Goal: Information Seeking & Learning: Learn about a topic

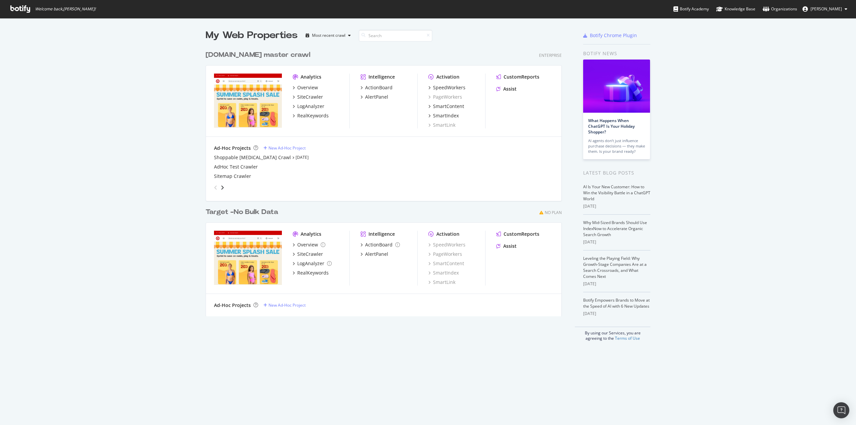
scroll to position [420, 845]
click at [317, 115] on div "RealKeywords" at bounding box center [312, 115] width 31 height 7
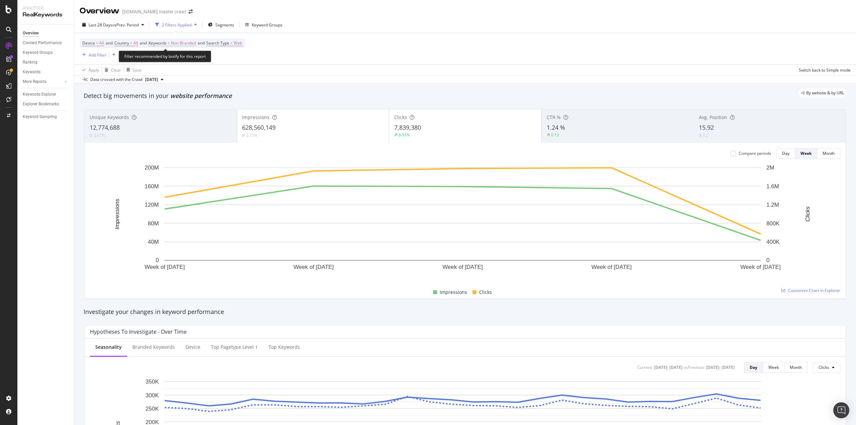
click at [193, 41] on span "Non-Branded" at bounding box center [183, 42] width 25 height 9
click at [219, 27] on div "Segments" at bounding box center [221, 25] width 26 height 10
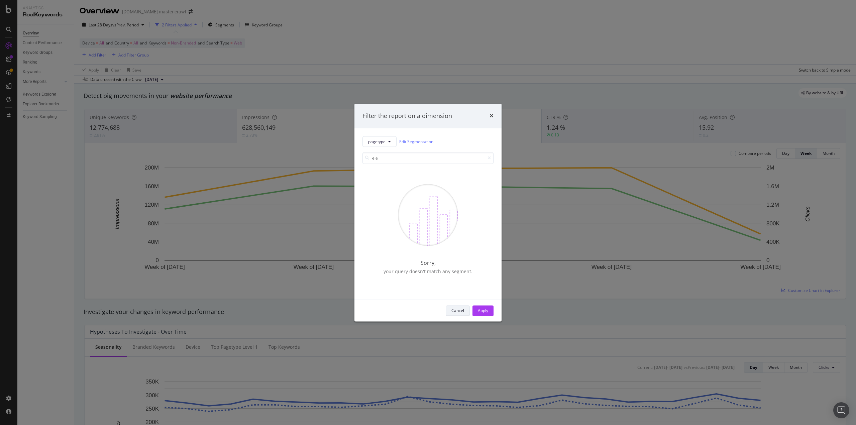
type input "ele"
click at [465, 310] on button "Cancel" at bounding box center [458, 310] width 24 height 11
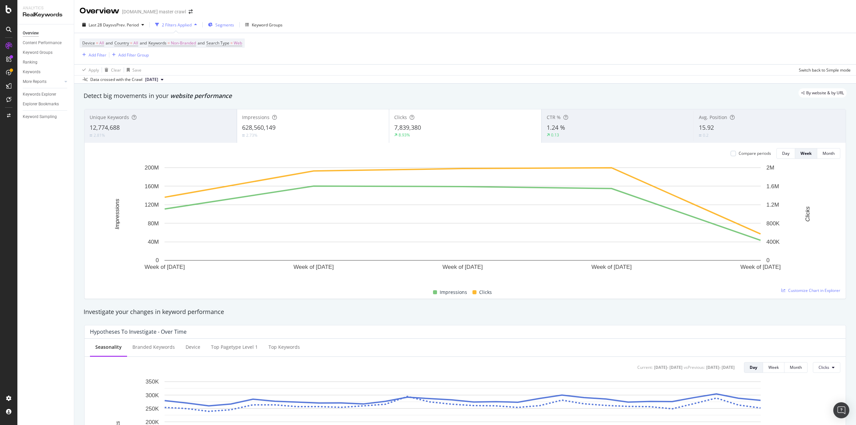
click at [229, 24] on span "Segments" at bounding box center [224, 25] width 19 height 6
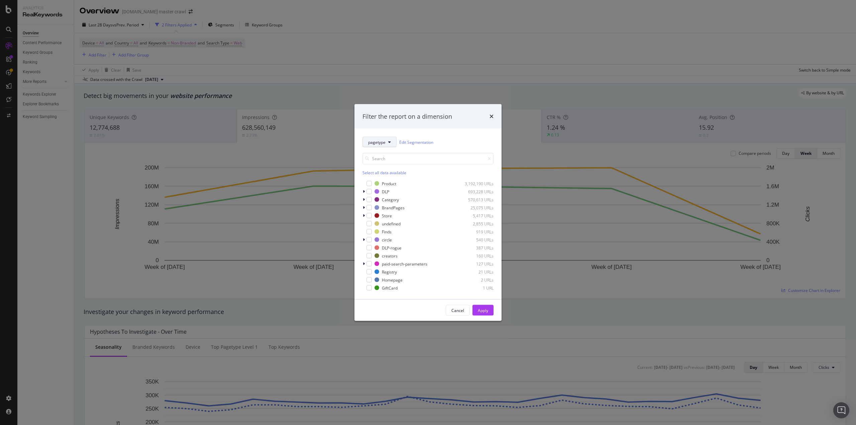
click at [389, 140] on icon "modal" at bounding box center [389, 142] width 3 height 4
click at [392, 259] on span "Breadcrumb Tree" at bounding box center [392, 259] width 49 height 6
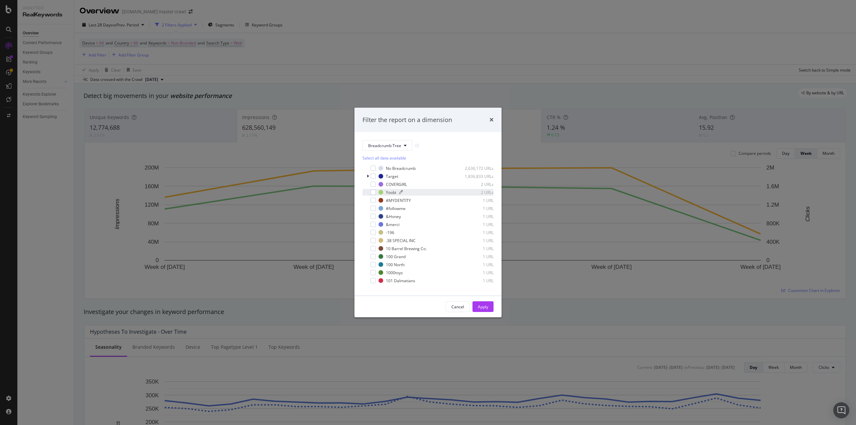
scroll to position [0, 0]
click at [368, 176] on icon "modal" at bounding box center [368, 177] width 2 height 4
click at [376, 255] on div "modal" at bounding box center [376, 255] width 5 height 5
click at [482, 310] on div "Apply" at bounding box center [483, 306] width 10 height 10
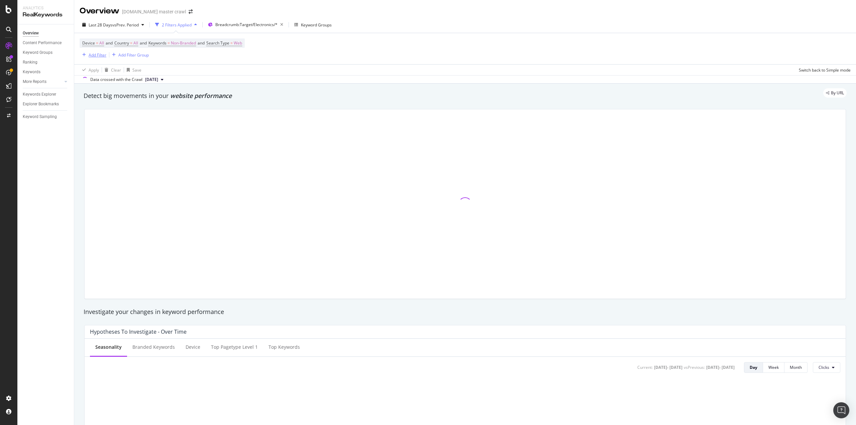
click at [101, 58] on div "Add Filter" at bounding box center [93, 54] width 27 height 7
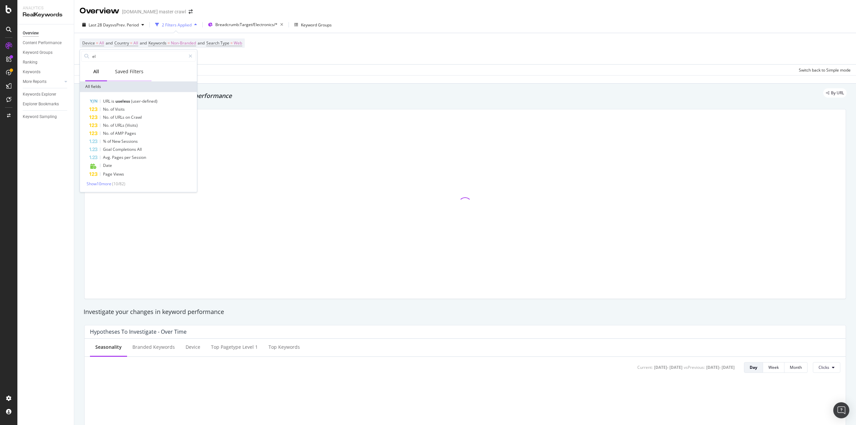
type input "e"
click at [105, 56] on input "is" at bounding box center [139, 56] width 94 height 10
type input "page"
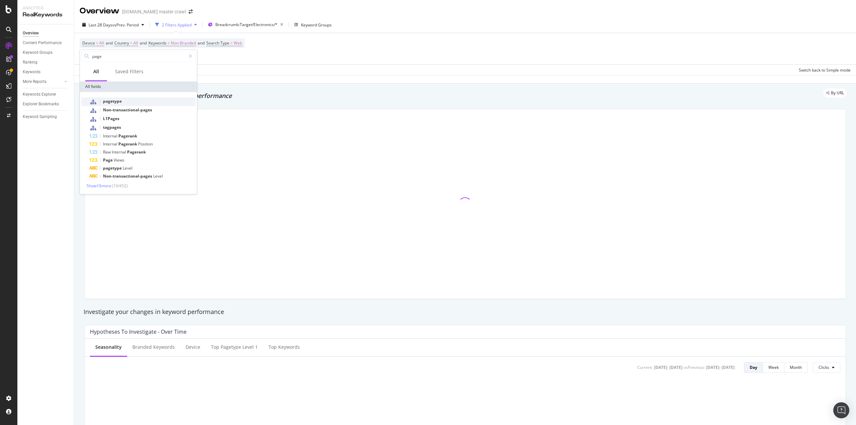
click at [116, 103] on span "pagetype" at bounding box center [112, 101] width 19 height 6
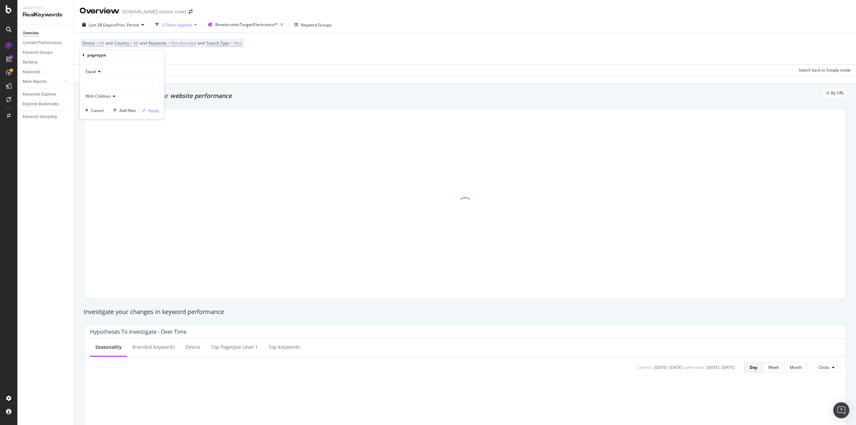
click at [101, 76] on div "Equal" at bounding box center [122, 71] width 74 height 11
click at [136, 83] on div "Equal" at bounding box center [123, 85] width 72 height 9
click at [117, 86] on div at bounding box center [122, 84] width 73 height 11
click at [117, 87] on div at bounding box center [122, 84] width 73 height 11
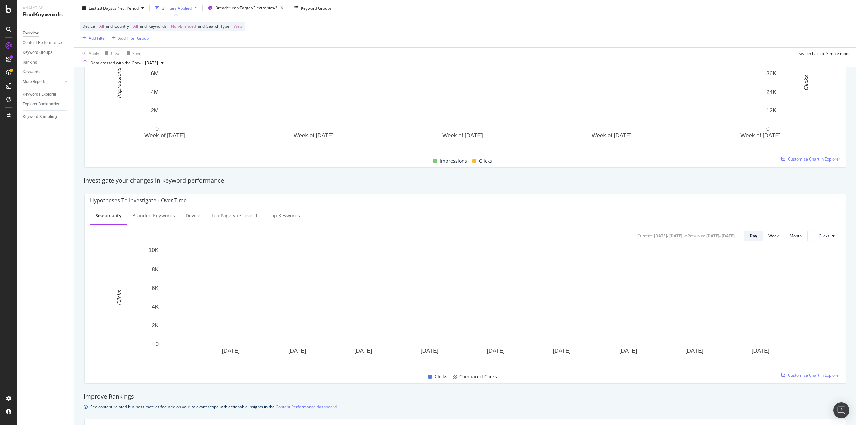
scroll to position [167, 0]
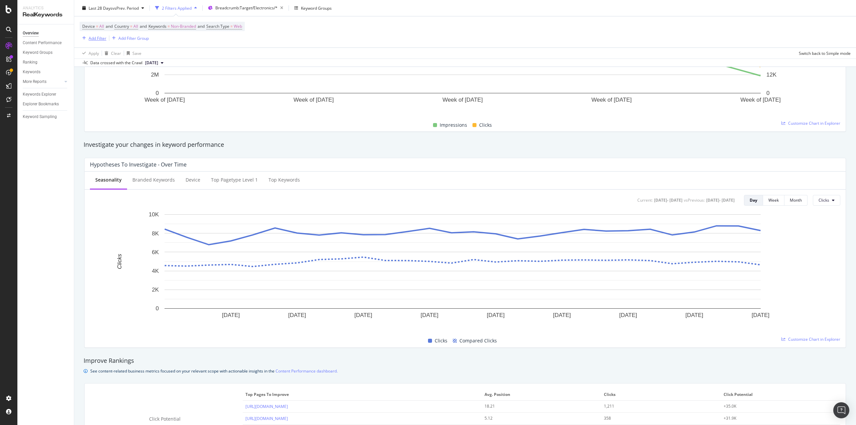
click at [102, 38] on div "Add Filter" at bounding box center [98, 38] width 18 height 6
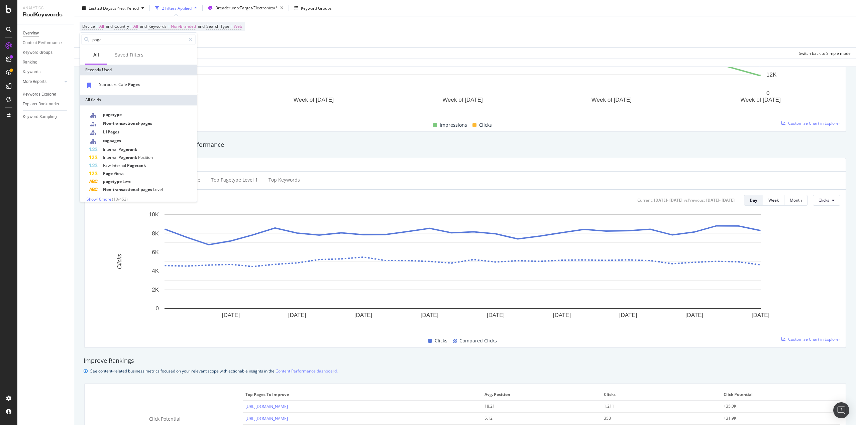
click at [110, 83] on span "Starbucks" at bounding box center [108, 85] width 19 height 6
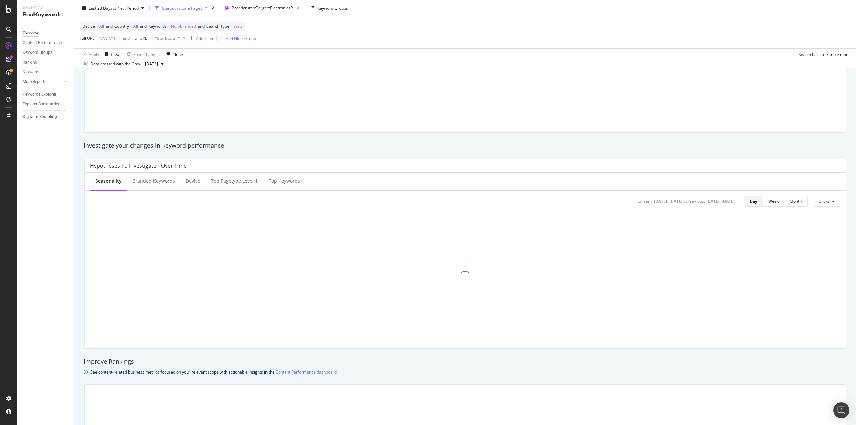
scroll to position [168, 0]
click at [184, 38] on icon at bounding box center [184, 38] width 6 height 7
drag, startPoint x: 118, startPoint y: 39, endPoint x: 105, endPoint y: 58, distance: 23.1
click at [118, 39] on icon at bounding box center [119, 38] width 6 height 7
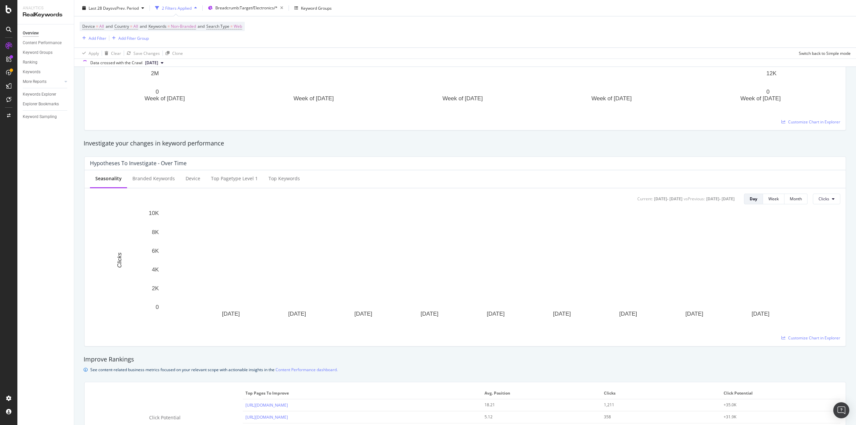
scroll to position [167, 0]
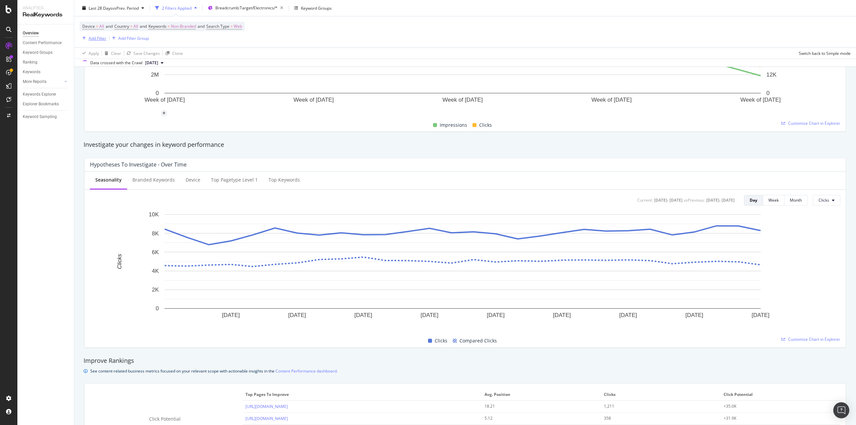
click at [92, 34] on div "Add Filter" at bounding box center [93, 37] width 27 height 7
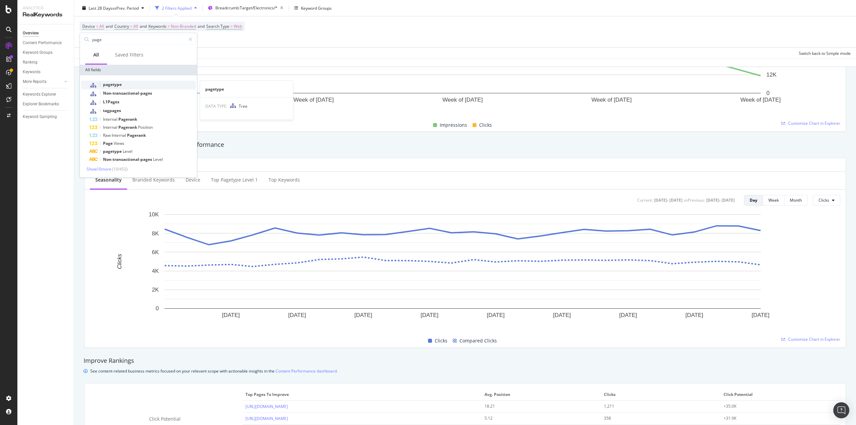
click at [130, 84] on div "pagetype" at bounding box center [142, 85] width 106 height 9
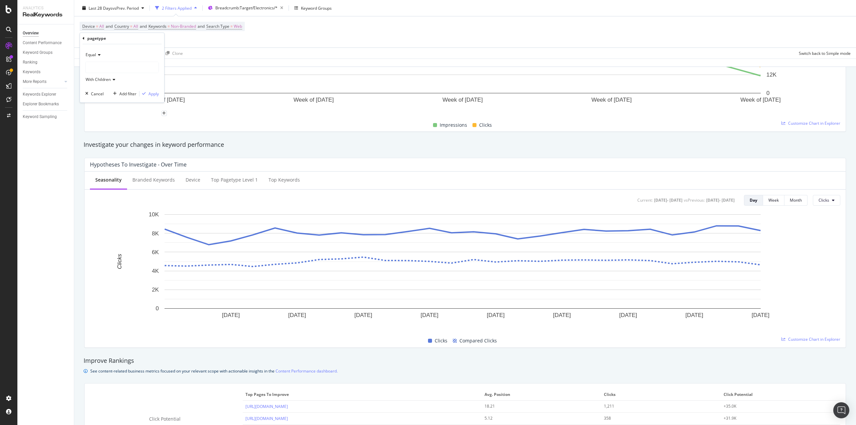
click at [106, 64] on div at bounding box center [122, 67] width 73 height 11
click at [111, 69] on div at bounding box center [122, 67] width 73 height 11
type input "pr"
click at [111, 69] on div at bounding box center [122, 67] width 73 height 11
click at [103, 80] on span "Product" at bounding box center [99, 81] width 14 height 6
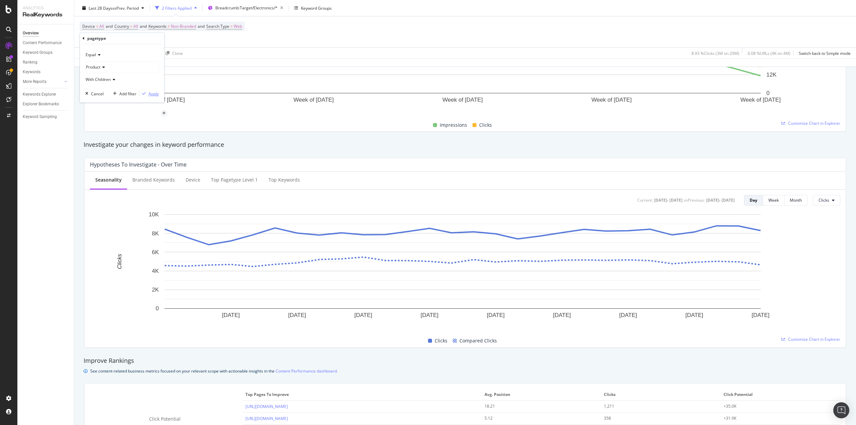
click at [149, 93] on div "Apply" at bounding box center [153, 94] width 10 height 6
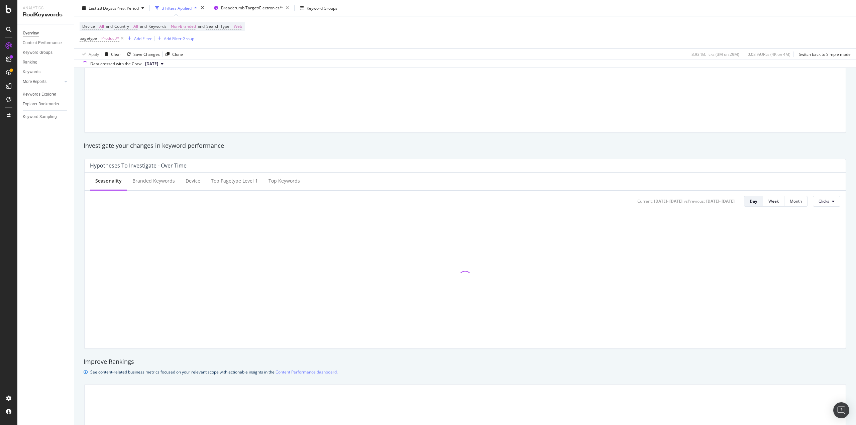
scroll to position [168, 0]
click at [171, 26] on span "Keywords = Non-Branded" at bounding box center [171, 26] width 47 height 6
click at [169, 41] on span "Non-Branded" at bounding box center [172, 42] width 28 height 6
click at [165, 93] on span "All" at bounding box center [198, 94] width 68 height 6
click at [224, 57] on div "Apply" at bounding box center [227, 56] width 10 height 6
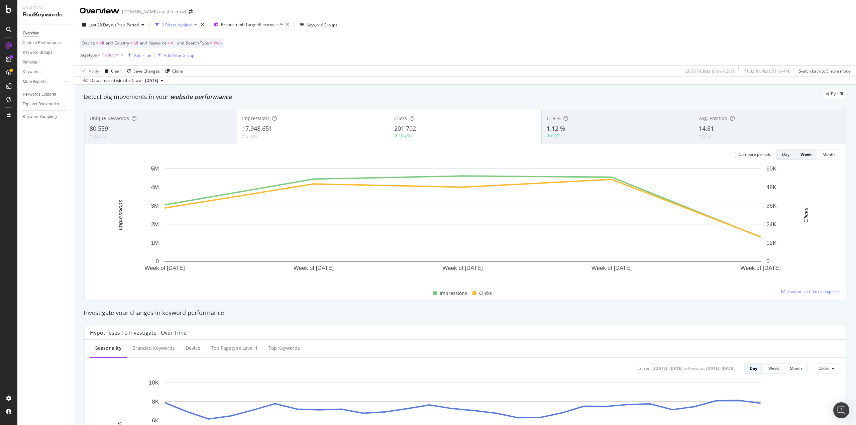
click at [782, 155] on div "Day" at bounding box center [785, 154] width 7 height 6
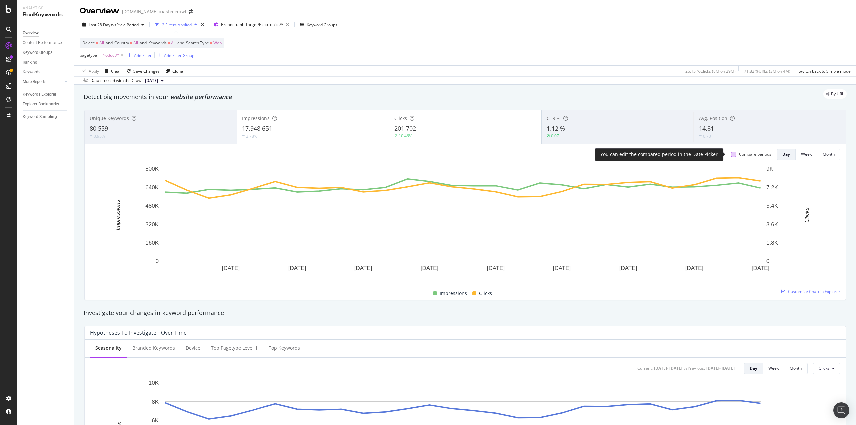
click at [731, 156] on div at bounding box center [733, 154] width 5 height 5
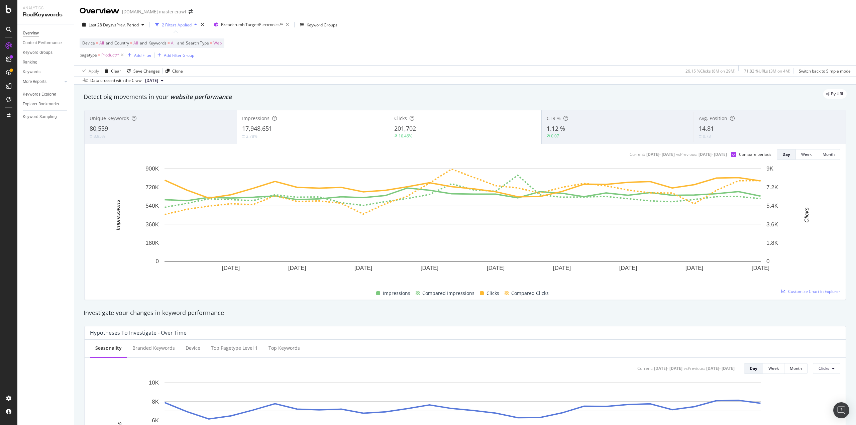
click at [313, 123] on div "Impressions 17,948,651 2.78%" at bounding box center [313, 127] width 152 height 30
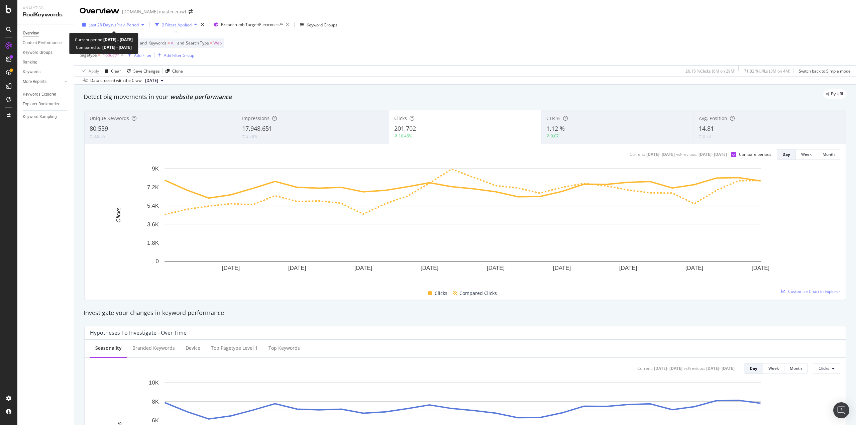
click at [112, 23] on span "vs Prev. Period" at bounding box center [125, 25] width 26 height 6
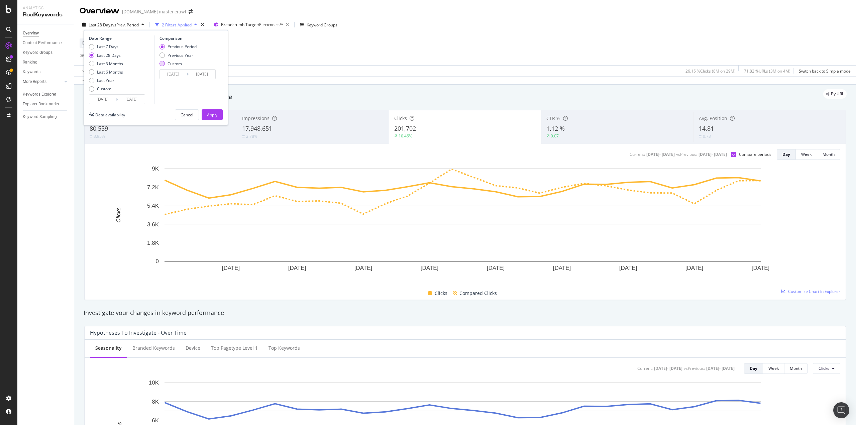
click at [161, 65] on div "Custom" at bounding box center [161, 63] width 5 height 5
click at [112, 101] on input "[DATE]" at bounding box center [102, 99] width 27 height 9
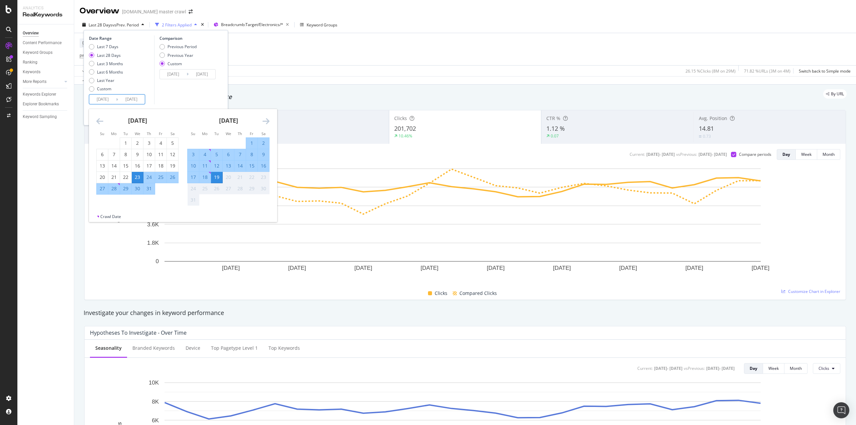
click at [228, 155] on div "6" at bounding box center [228, 154] width 11 height 7
type input "[DATE]"
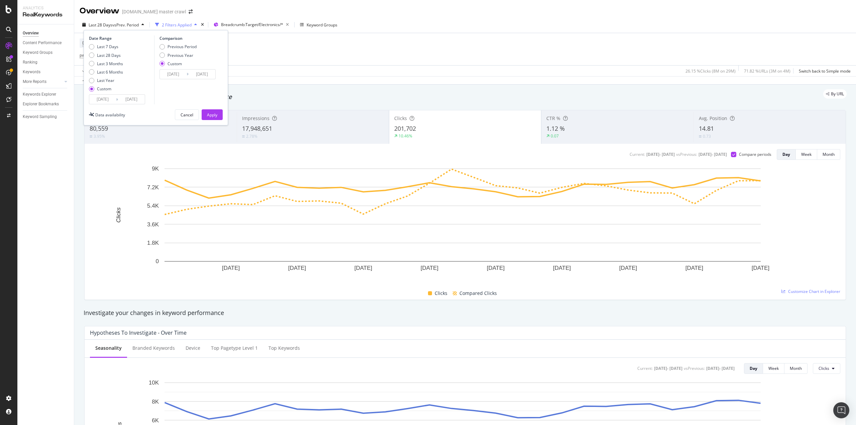
click at [178, 102] on div "Comparison Previous Period Previous Year Custom [DATE] Navigate forward to inte…" at bounding box center [186, 69] width 64 height 69
click at [173, 79] on input "[DATE]" at bounding box center [173, 74] width 27 height 9
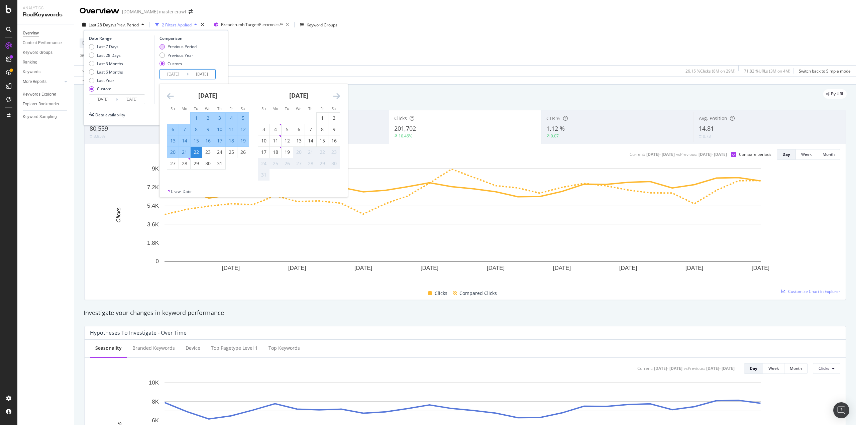
click at [163, 47] on div "Previous Period" at bounding box center [161, 46] width 5 height 5
type input "[DATE]"
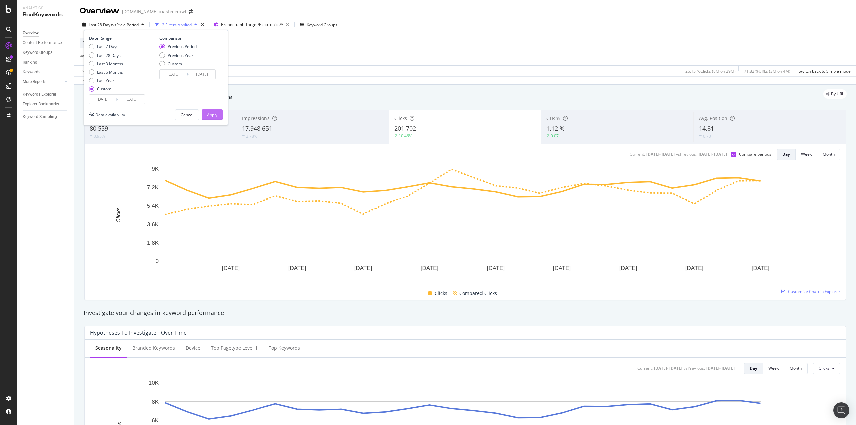
click at [215, 113] on div "Apply" at bounding box center [212, 115] width 10 height 6
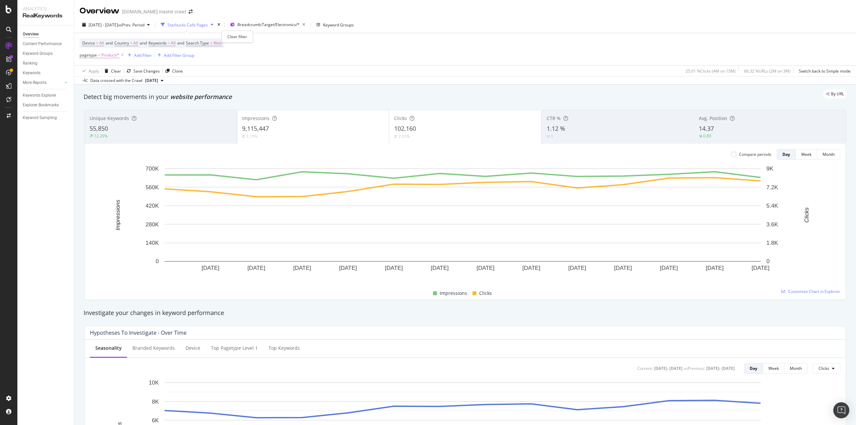
click at [222, 22] on div "times" at bounding box center [219, 24] width 6 height 7
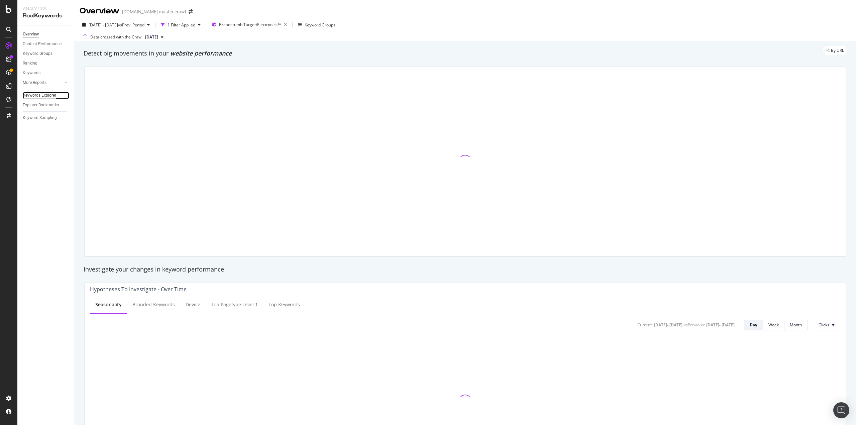
click at [33, 95] on div "Keywords Explorer" at bounding box center [39, 95] width 33 height 7
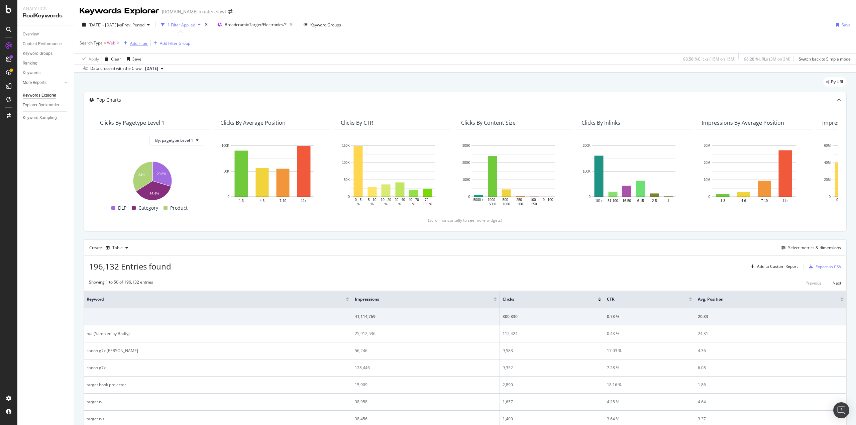
click at [141, 43] on div "Add Filter" at bounding box center [139, 43] width 18 height 6
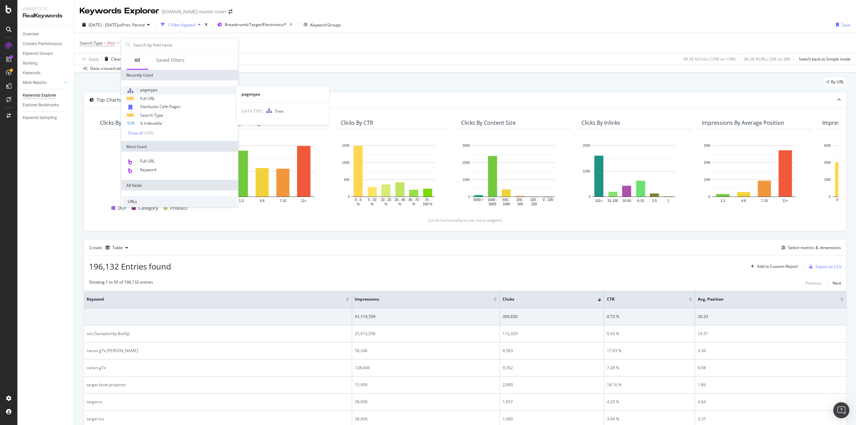
click at [150, 87] on span "pagetype" at bounding box center [148, 90] width 17 height 6
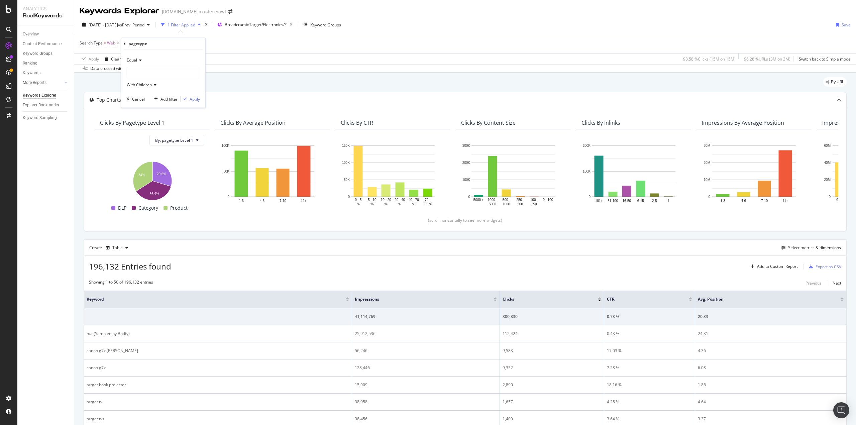
click at [146, 74] on div at bounding box center [163, 72] width 73 height 11
click at [146, 84] on span "Product" at bounding box center [140, 86] width 14 height 6
click at [197, 99] on div "Apply" at bounding box center [195, 99] width 10 height 6
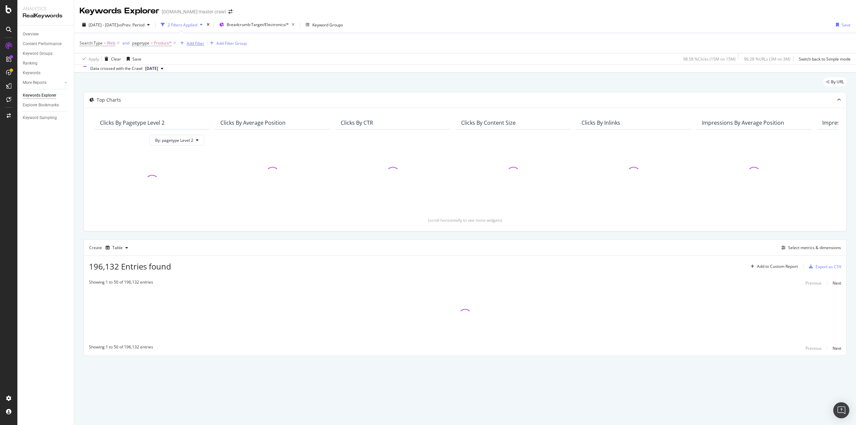
click at [196, 46] on div "Add Filter" at bounding box center [190, 42] width 27 height 7
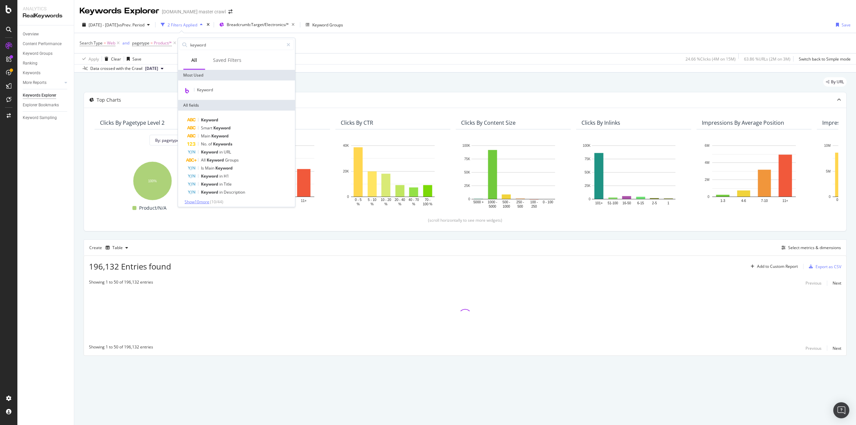
type input "keyword"
click at [204, 203] on span "Show 10 more" at bounding box center [197, 202] width 25 height 6
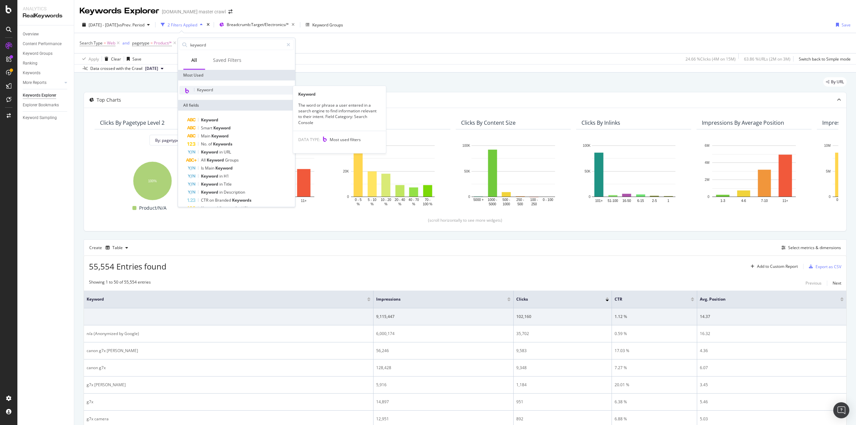
click at [217, 88] on div "Keyword" at bounding box center [236, 90] width 114 height 9
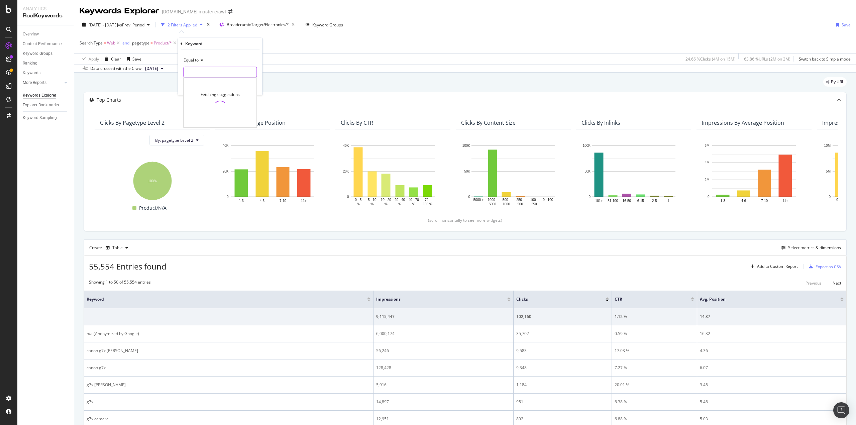
click at [207, 73] on input "text" at bounding box center [220, 72] width 73 height 11
click at [170, 56] on div "Apply Clear Save 24.66 % Clicks ( 4M on 15M ) 63.86 % URLs ( 2M on 3M ) Switch …" at bounding box center [464, 58] width 781 height 11
click at [243, 42] on icon at bounding box center [243, 43] width 6 height 7
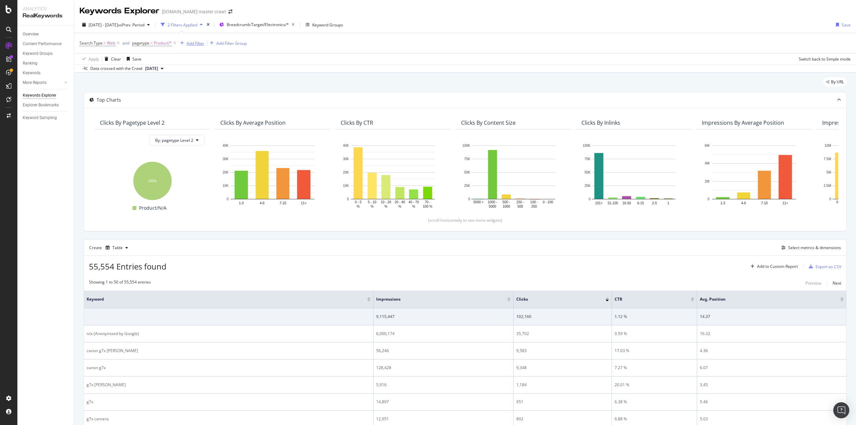
click at [199, 42] on div "Add Filter" at bounding box center [196, 43] width 18 height 6
type input "is new"
click at [209, 91] on span "New" at bounding box center [209, 90] width 9 height 6
click at [252, 85] on div "Apply" at bounding box center [251, 86] width 10 height 6
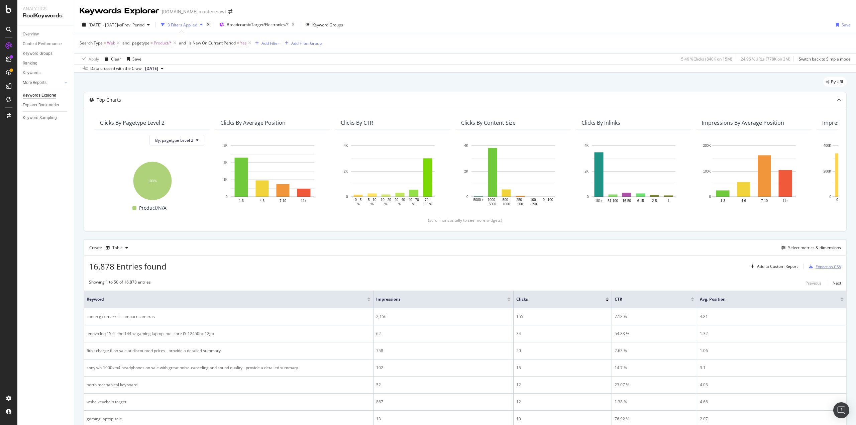
click at [816, 266] on div "Export as CSV" at bounding box center [828, 267] width 26 height 6
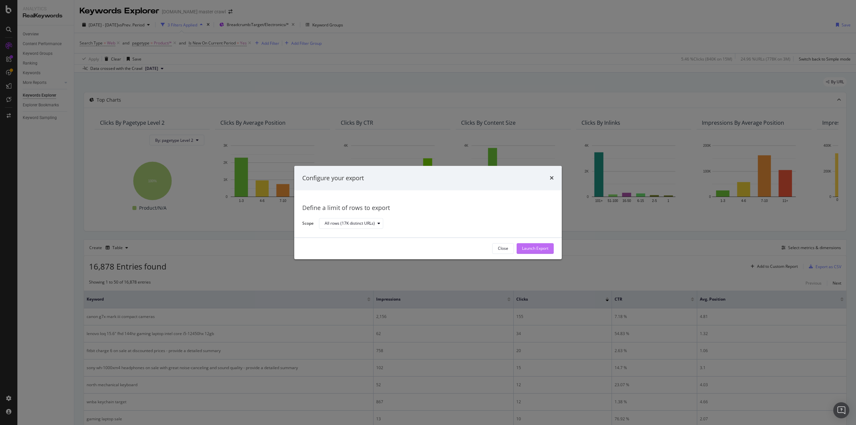
click at [536, 244] on div "Launch Export" at bounding box center [535, 248] width 26 height 10
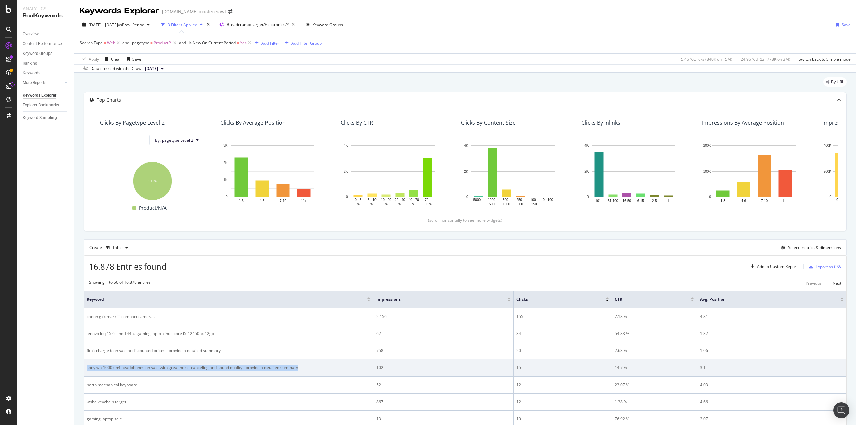
drag, startPoint x: 295, startPoint y: 368, endPoint x: 87, endPoint y: 369, distance: 208.2
click at [85, 367] on td "sony wh-1000xm4 headphones on sale with great noise-canceling and sound quality…" at bounding box center [228, 367] width 289 height 17
copy div "sony wh-1000xm4 headphones on sale with great noise-canceling and sound quality…"
